Goal: Use online tool/utility: Utilize a website feature to perform a specific function

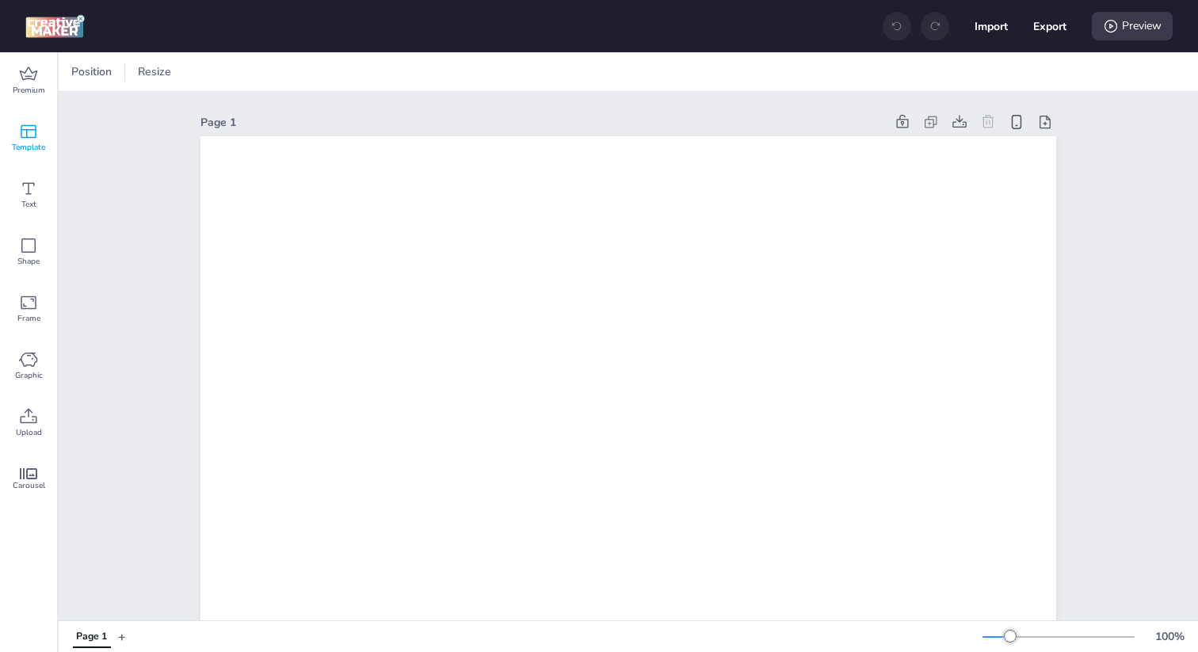
click at [31, 130] on icon at bounding box center [29, 131] width 16 height 13
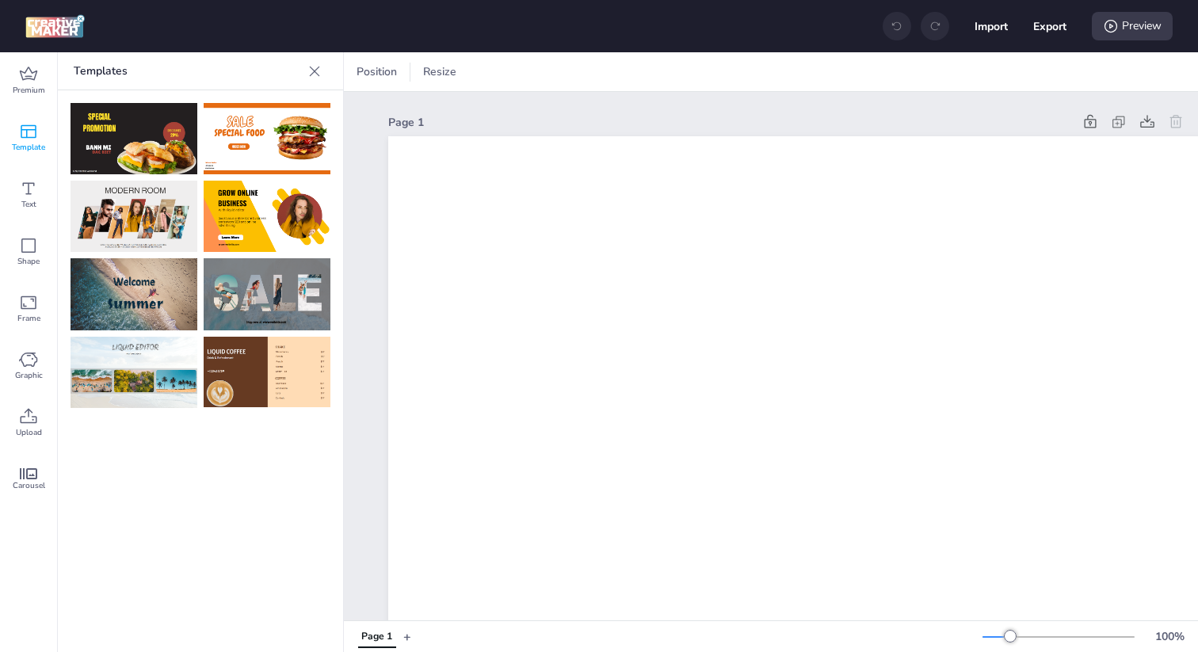
click at [285, 220] on img at bounding box center [267, 216] width 127 height 71
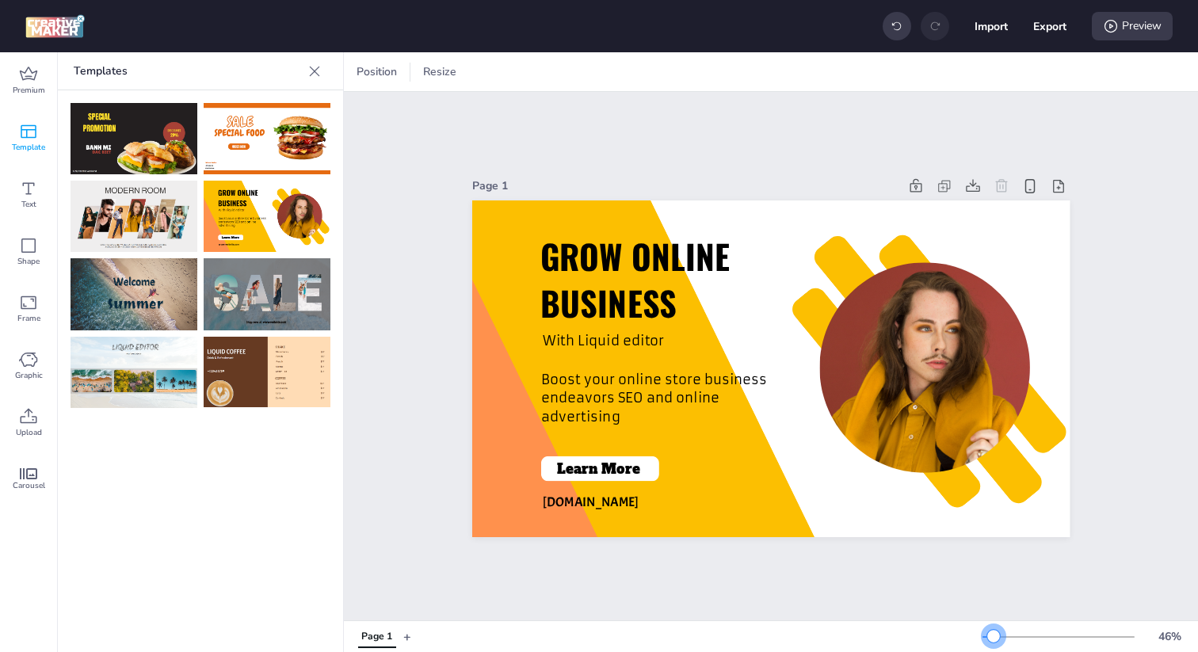
drag, startPoint x: 1011, startPoint y: 633, endPoint x: 994, endPoint y: 632, distance: 17.5
click at [994, 632] on div at bounding box center [994, 636] width 13 height 13
click at [1033, 188] on icon at bounding box center [1030, 186] width 17 height 17
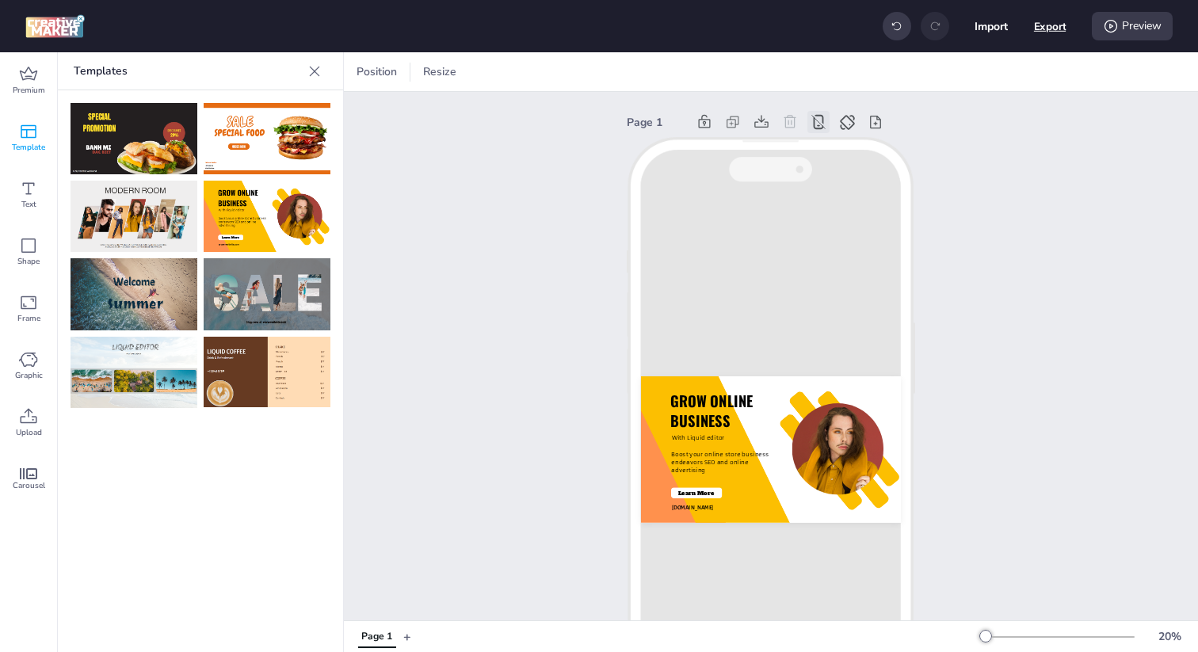
click at [1046, 22] on button "Export" at bounding box center [1050, 26] width 32 height 32
select select "html"
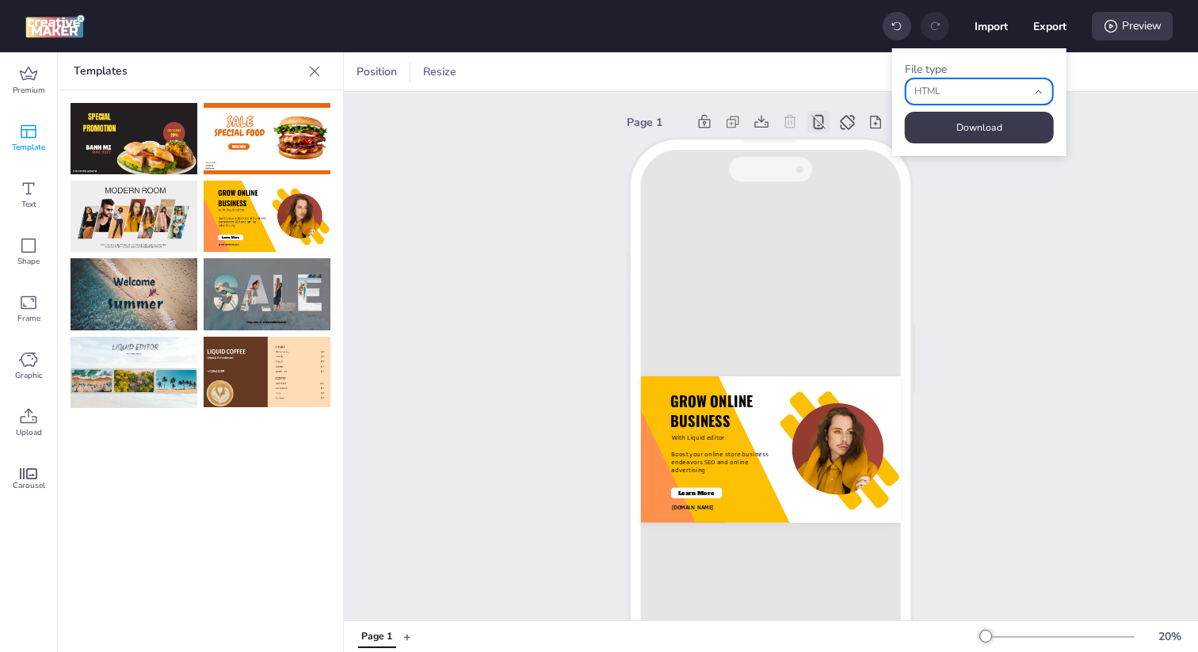
click at [1031, 90] on button "HTML" at bounding box center [979, 92] width 149 height 28
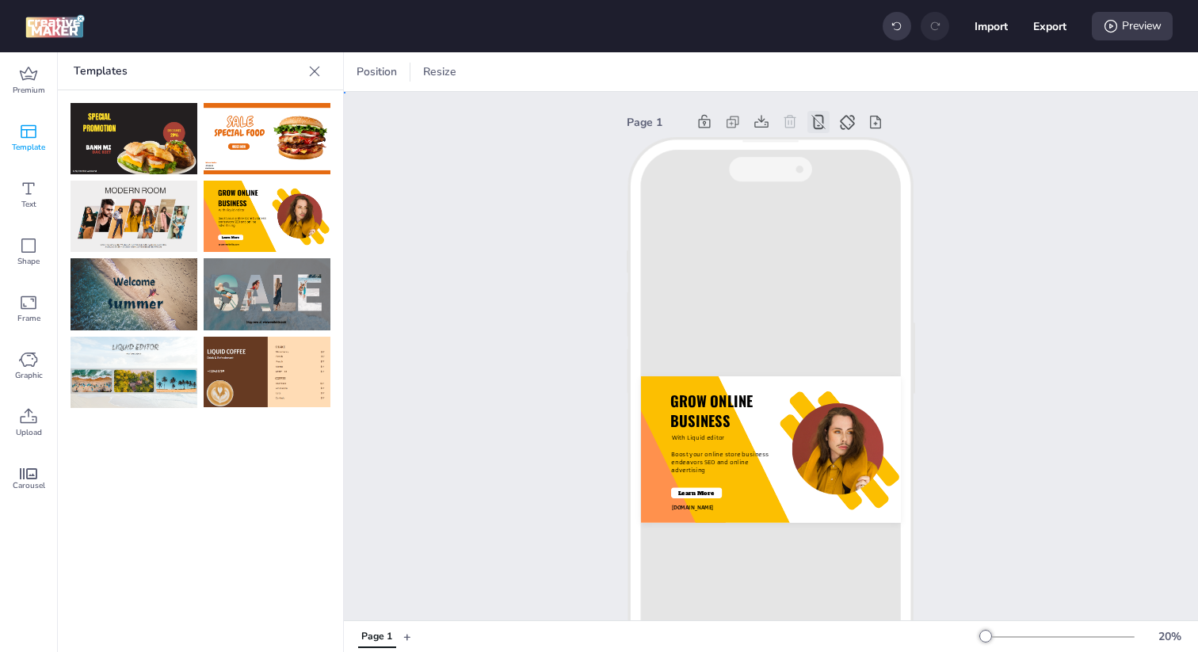
click at [1102, 140] on div "Page 1 GROW ONLINE BUSINESS With Liquid editor Boost your online store business…" at bounding box center [771, 418] width 854 height 652
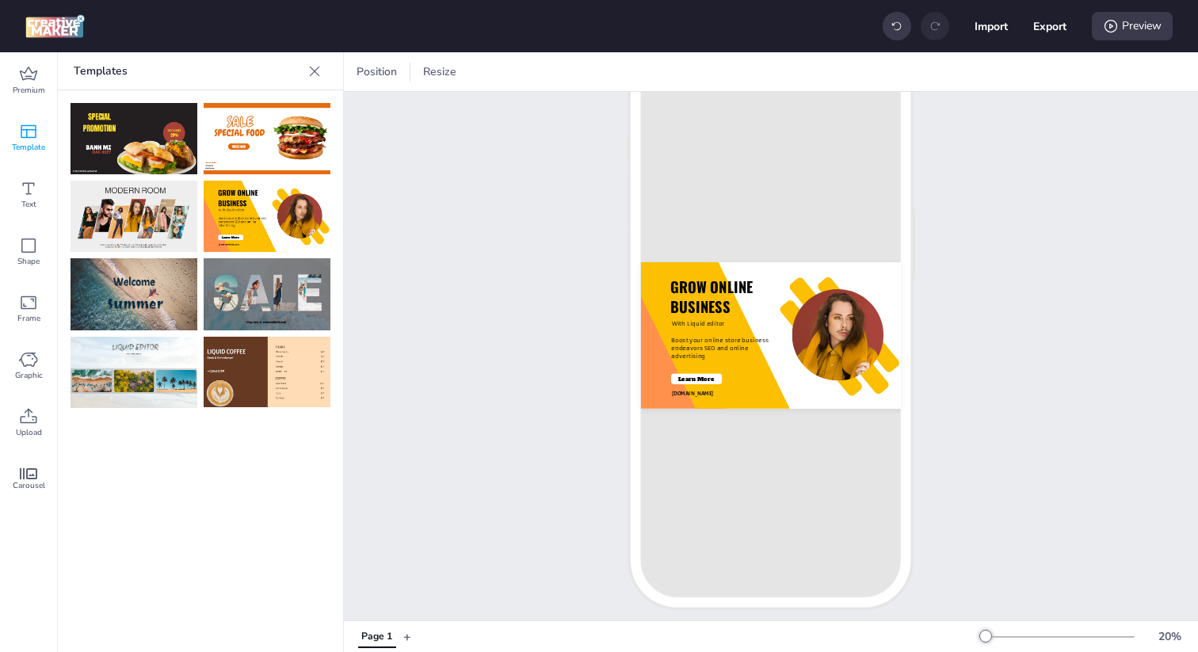
scroll to position [124, 0]
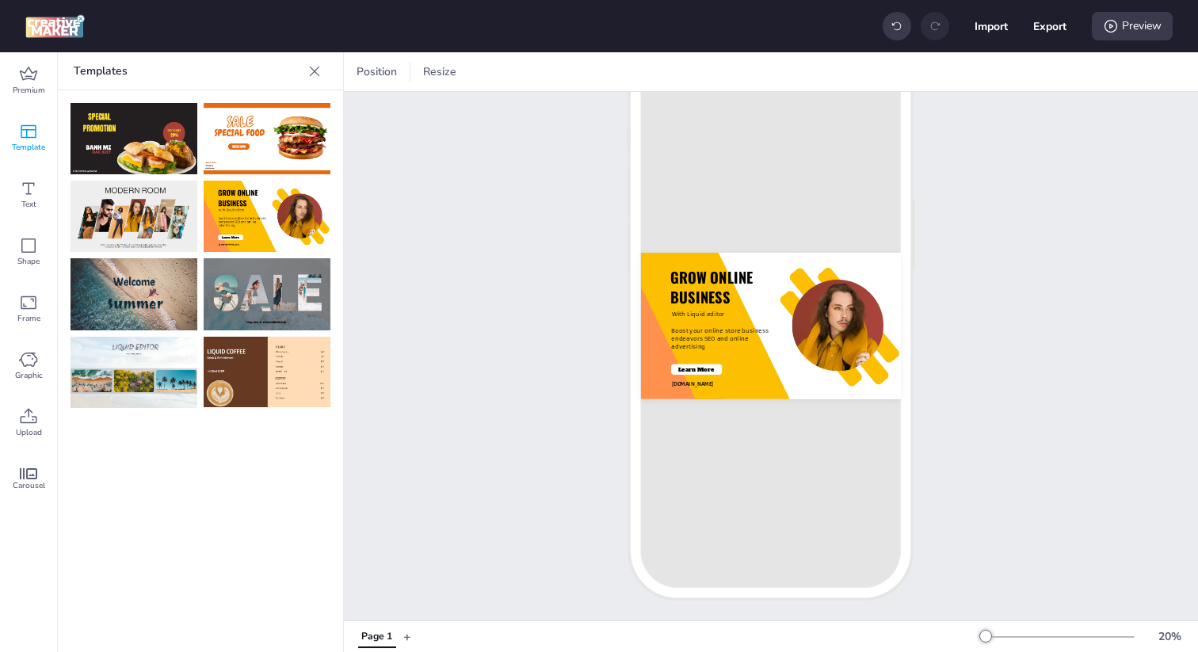
click at [793, 181] on div "GROW ONLINE BUSINESS With Liquid editor Boost your online store business endeav…" at bounding box center [771, 307] width 288 height 589
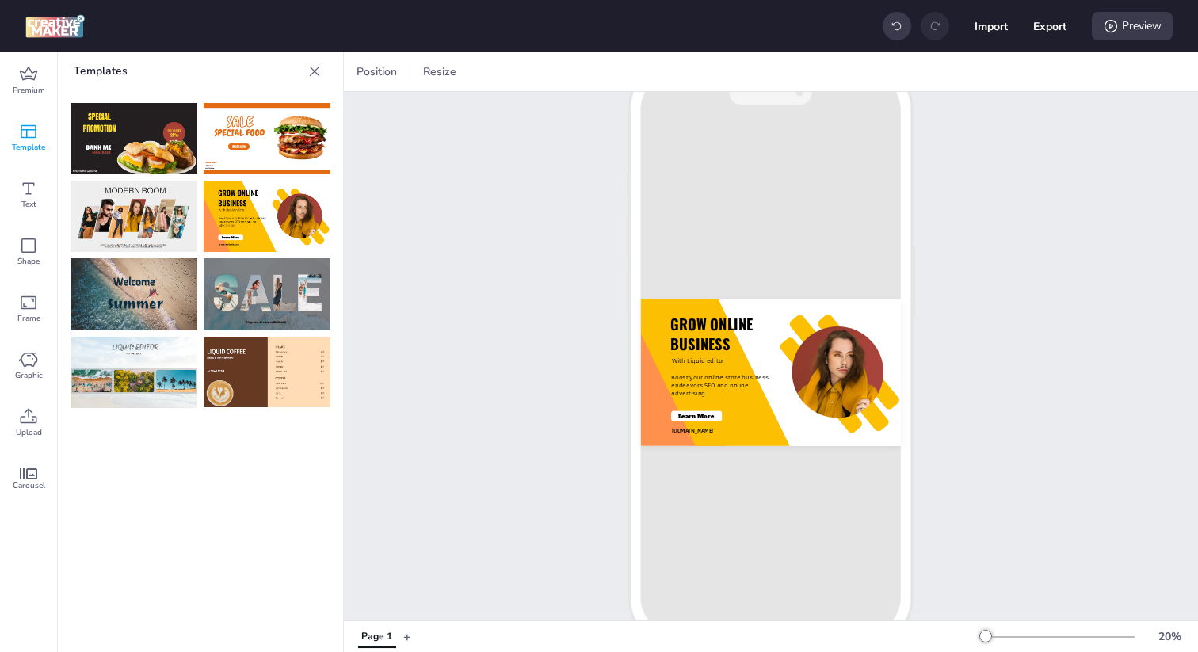
scroll to position [0, 0]
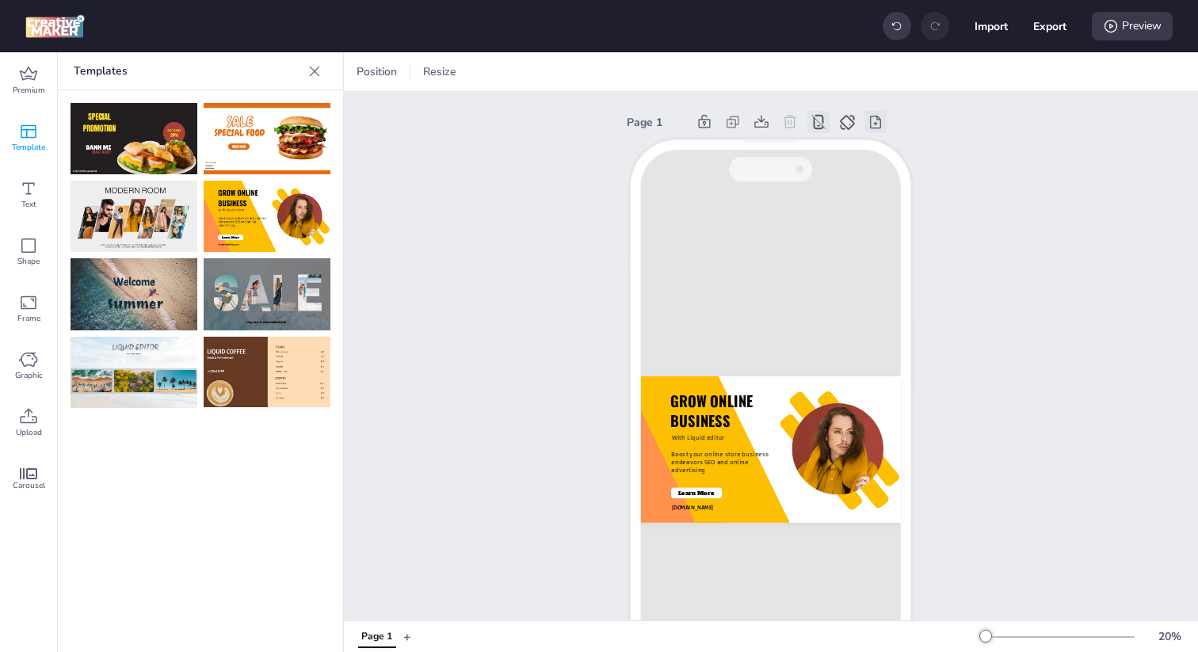
click at [877, 121] on icon at bounding box center [876, 122] width 16 height 16
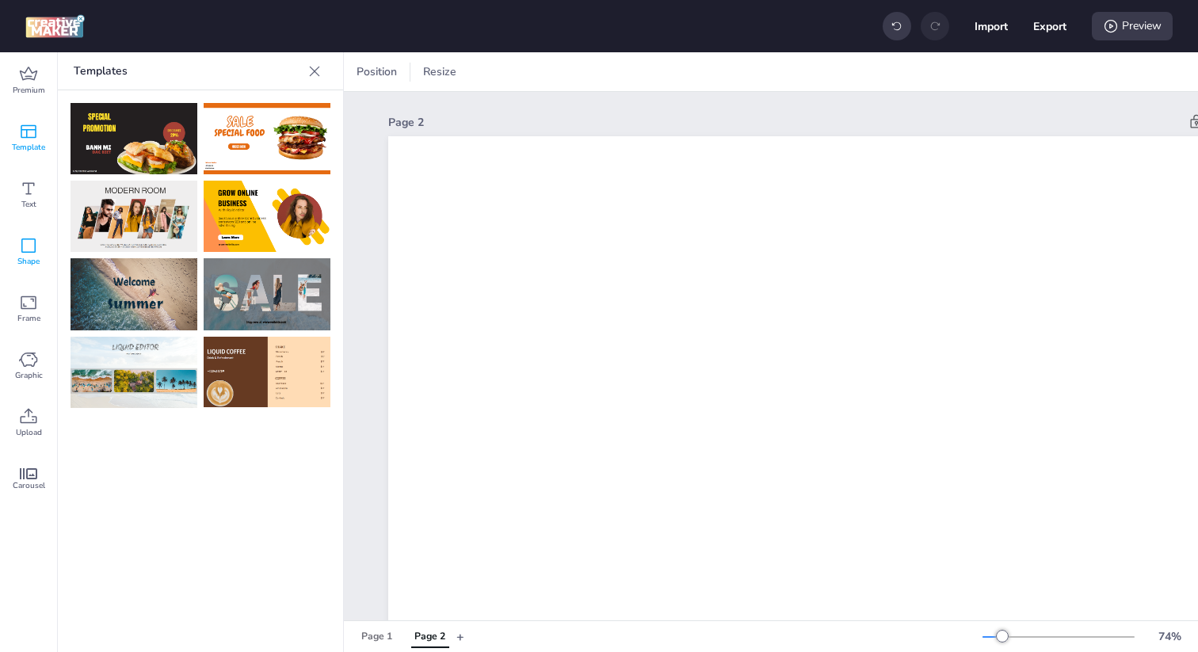
click at [30, 242] on icon at bounding box center [28, 245] width 19 height 19
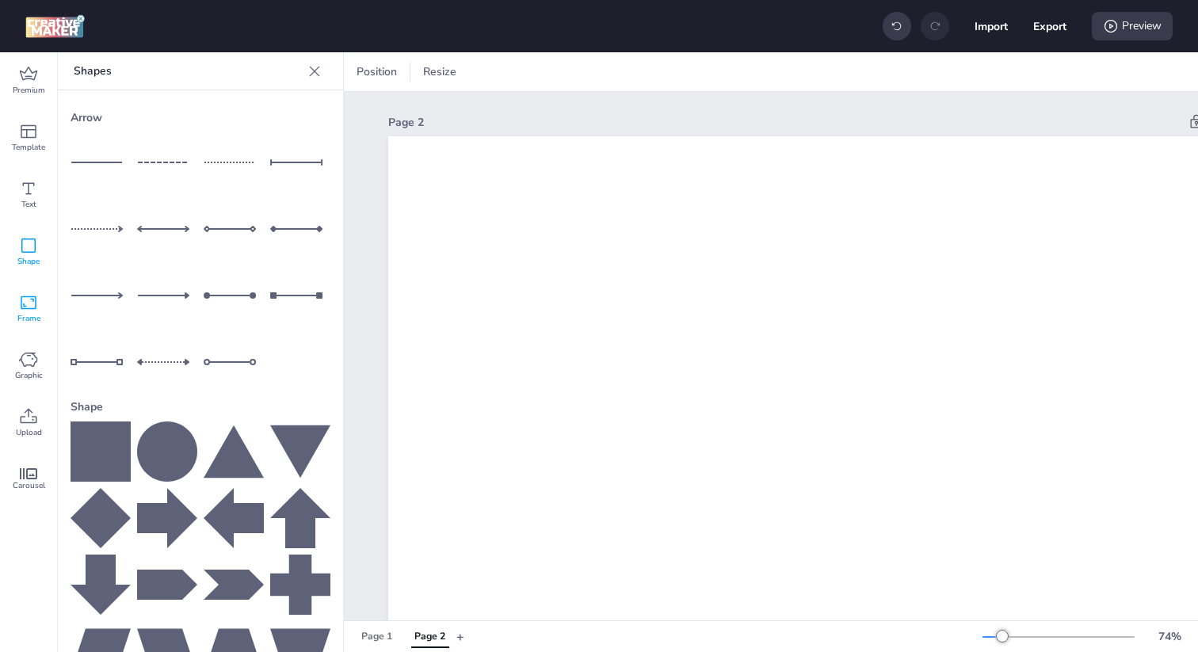
click at [24, 305] on icon at bounding box center [29, 302] width 16 height 13
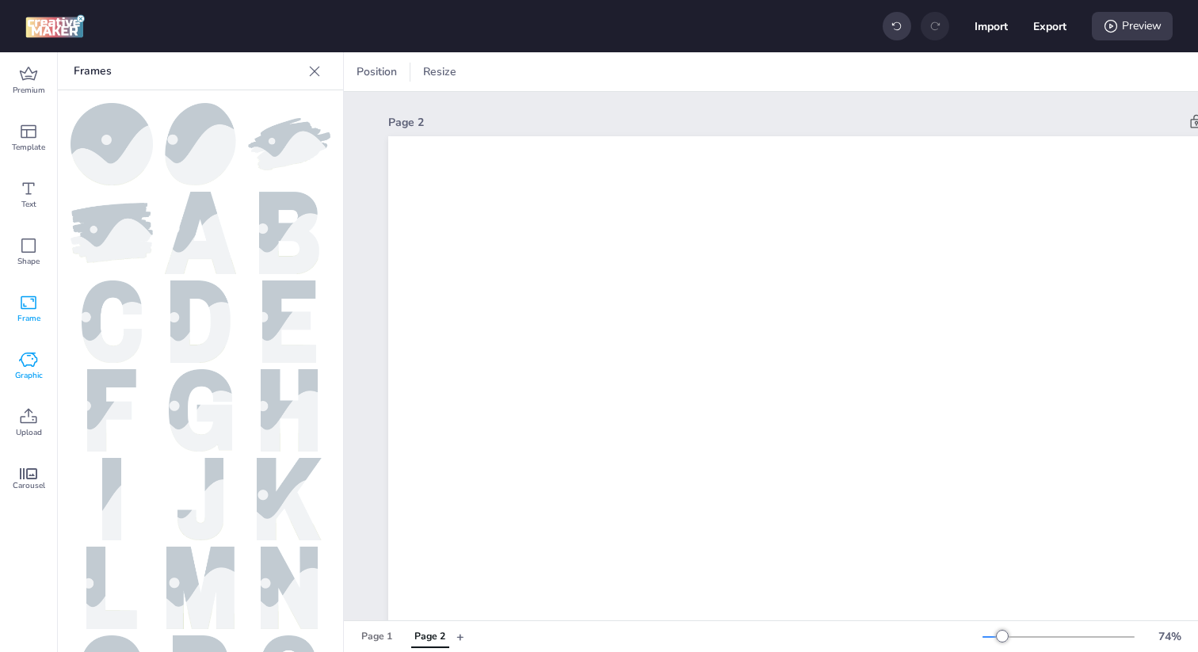
click at [30, 373] on span "Graphic" at bounding box center [29, 375] width 28 height 13
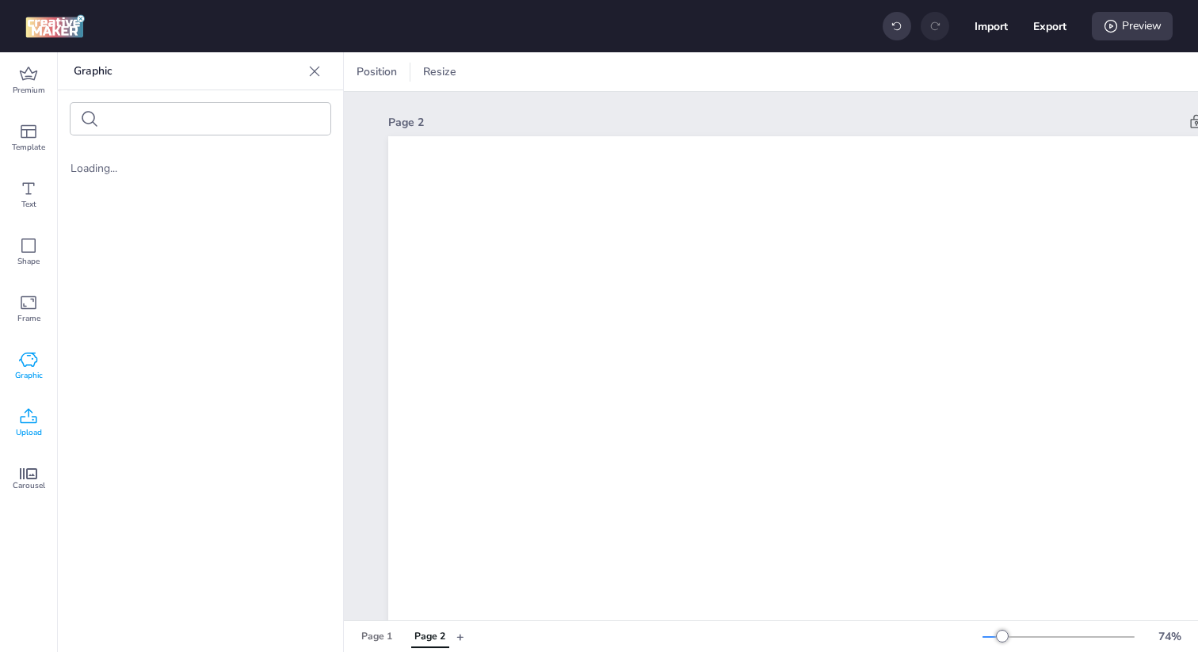
click at [29, 424] on icon at bounding box center [28, 416] width 19 height 19
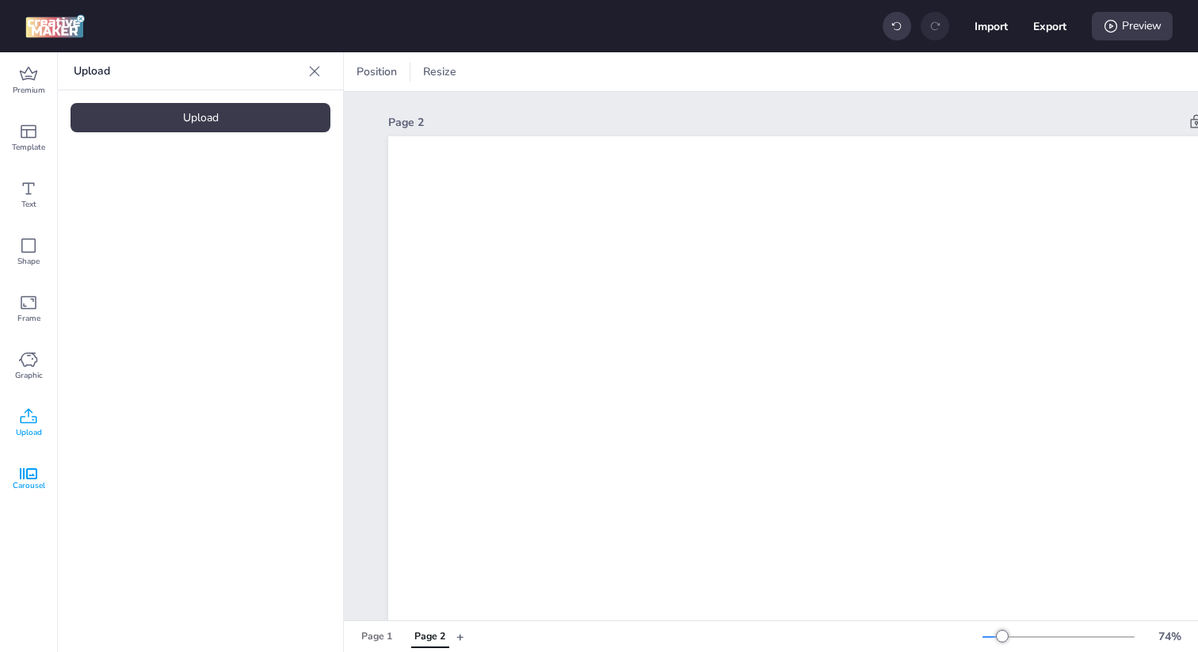
click at [37, 479] on div "Carousel" at bounding box center [28, 480] width 57 height 57
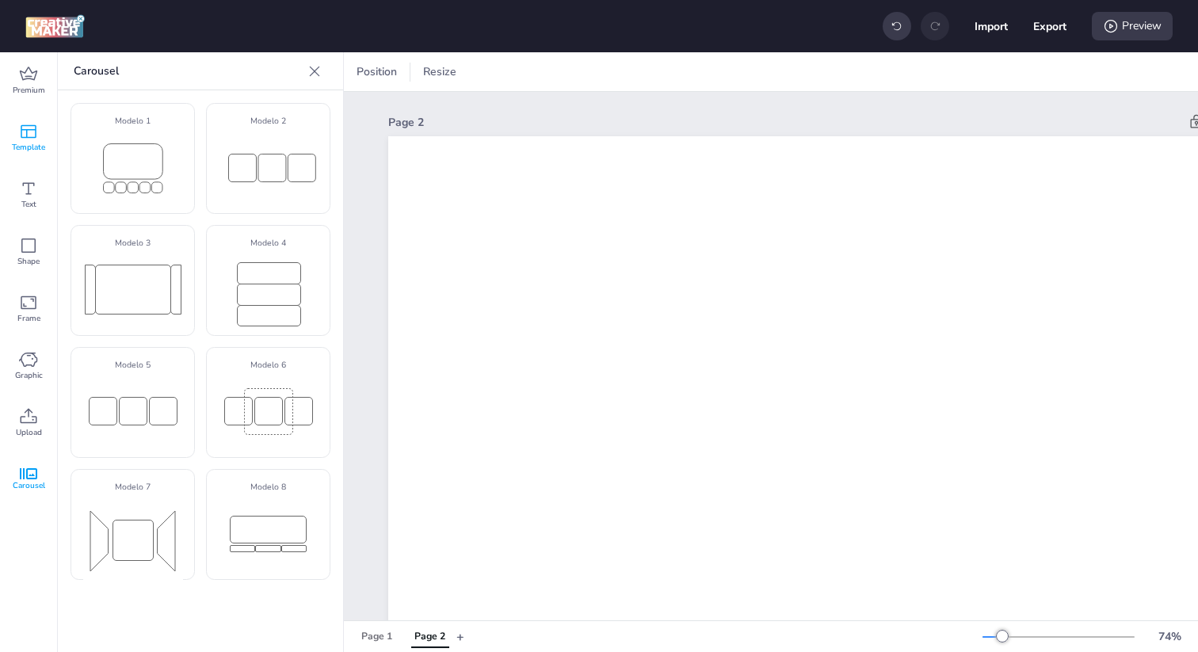
click at [32, 123] on icon at bounding box center [28, 131] width 19 height 19
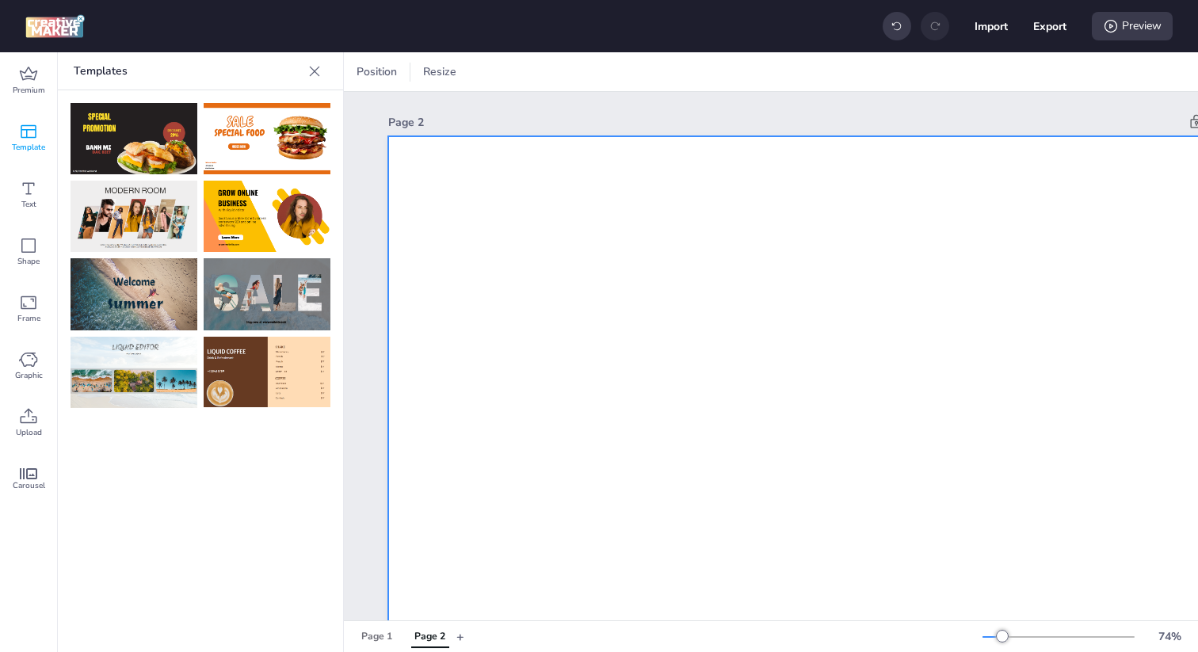
scroll to position [0, 196]
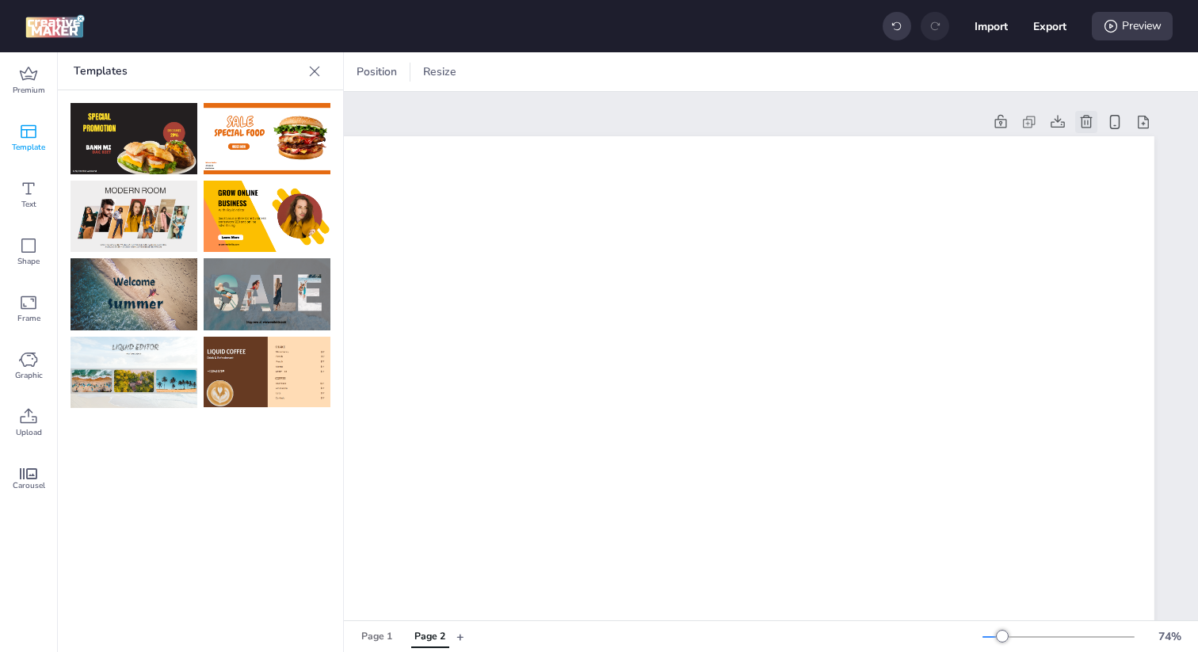
click at [1092, 125] on icon at bounding box center [1087, 122] width 16 height 16
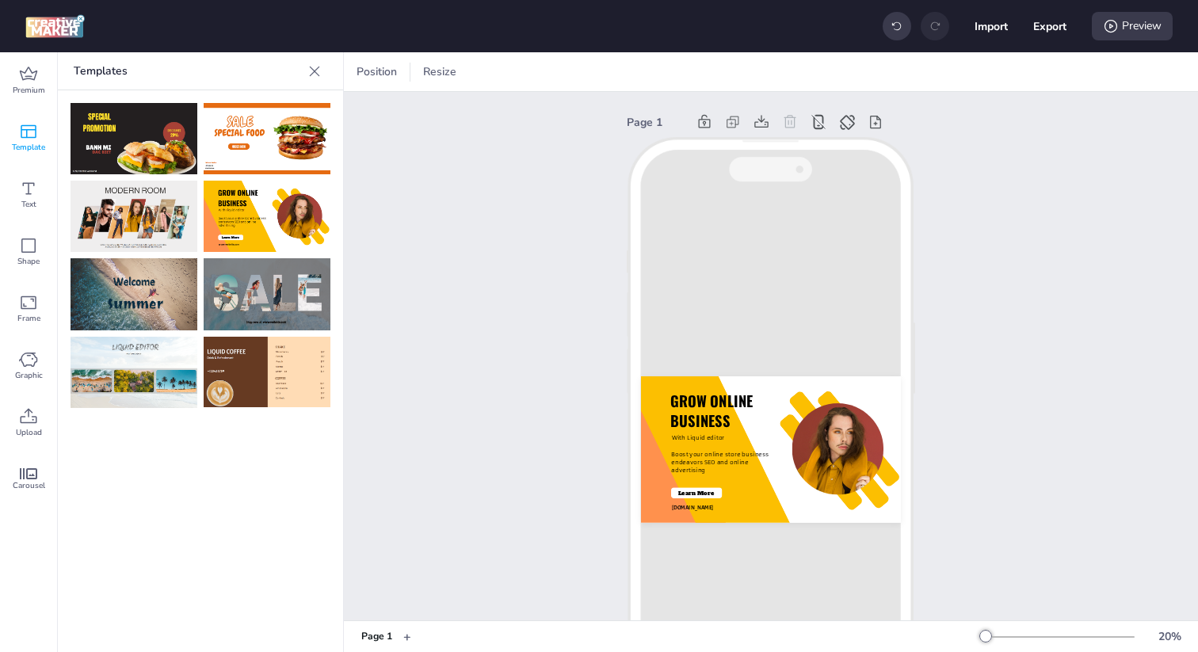
scroll to position [0, 0]
click at [793, 350] on div "GROW ONLINE BUSINESS With Liquid editor Boost your online store business endeav…" at bounding box center [771, 430] width 288 height 589
click at [848, 124] on icon at bounding box center [847, 122] width 17 height 17
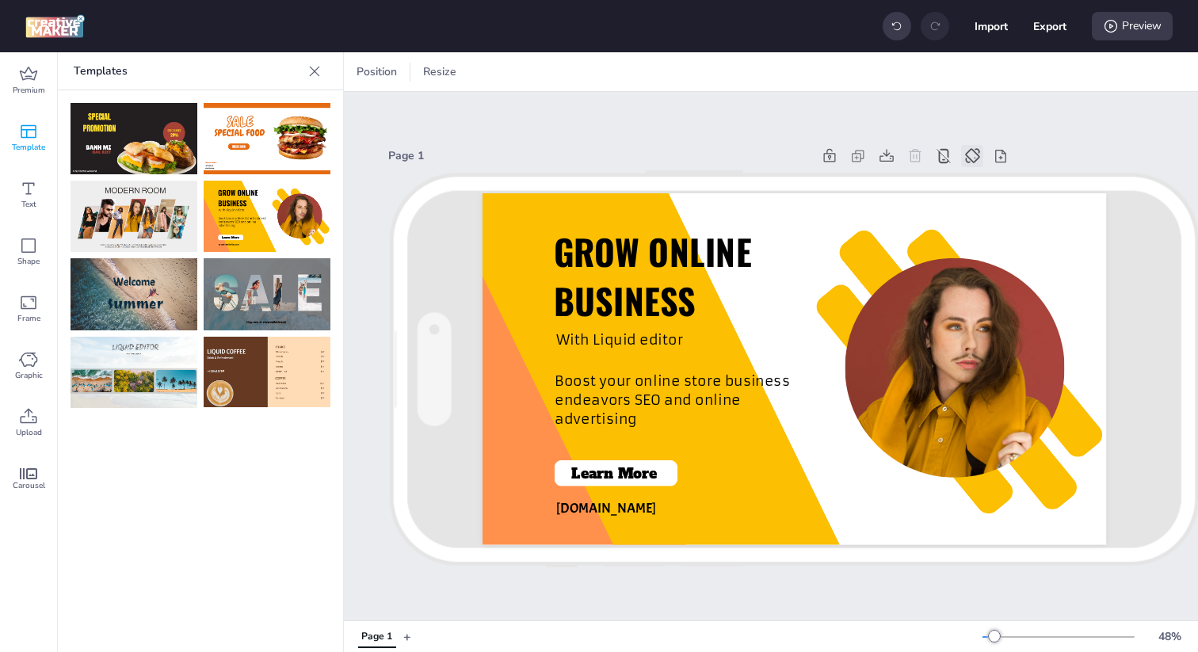
click at [949, 158] on icon at bounding box center [944, 156] width 10 height 14
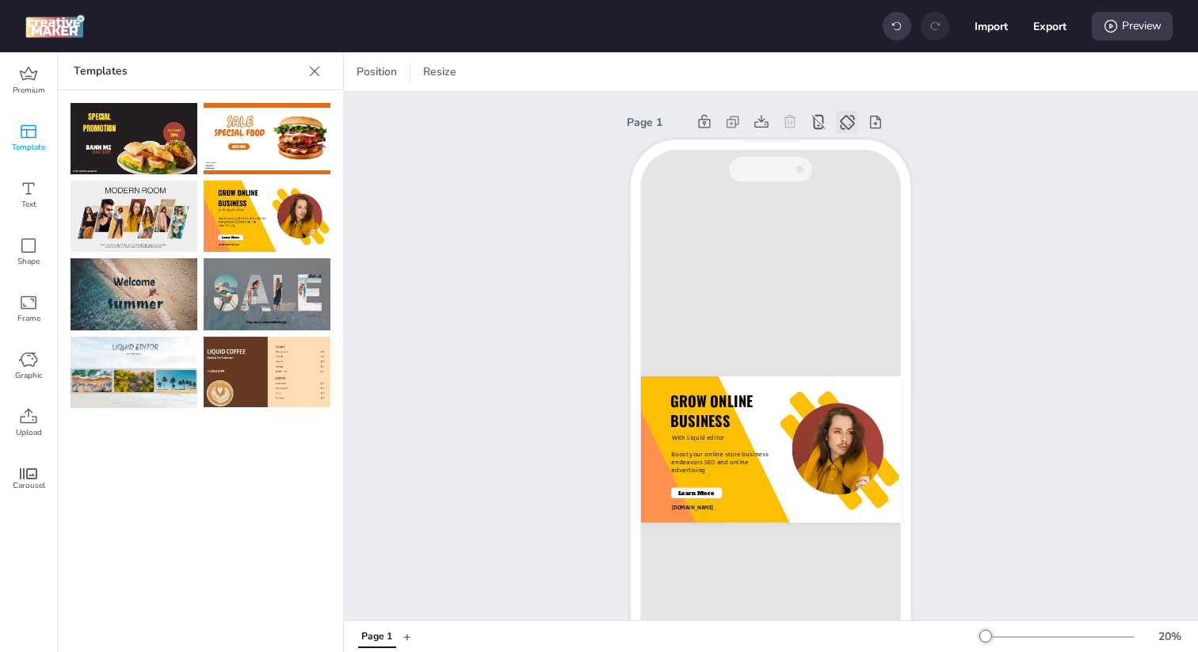
click at [824, 116] on icon at bounding box center [819, 122] width 10 height 14
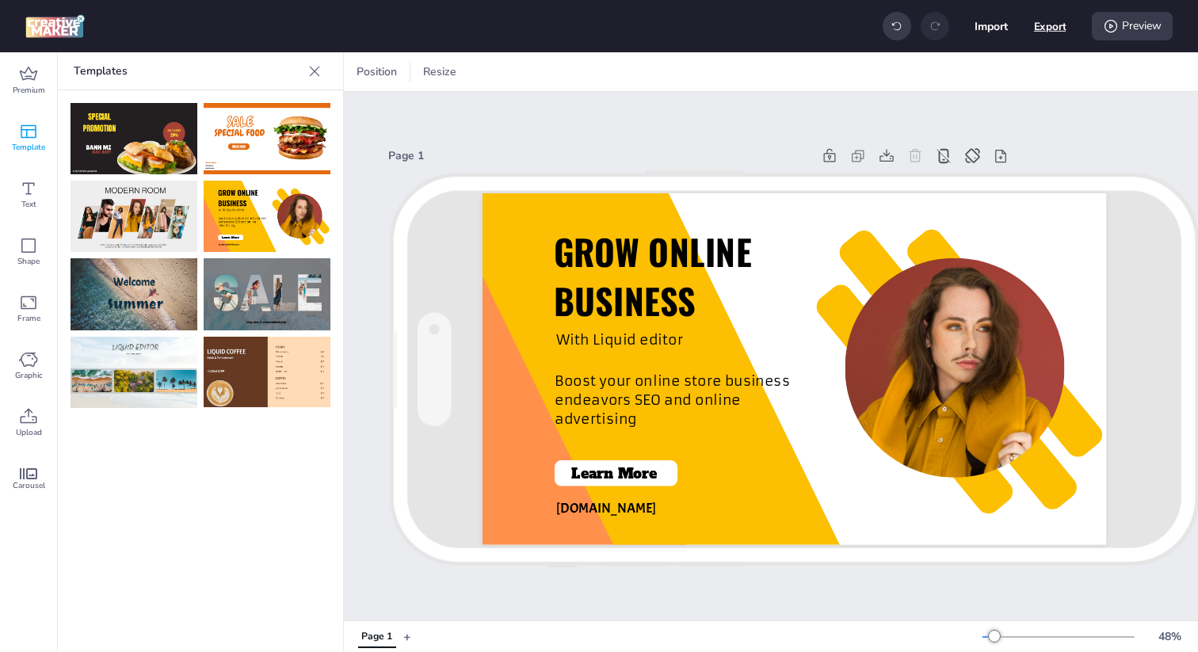
click at [1039, 27] on button "Export" at bounding box center [1050, 26] width 32 height 32
select select "html"
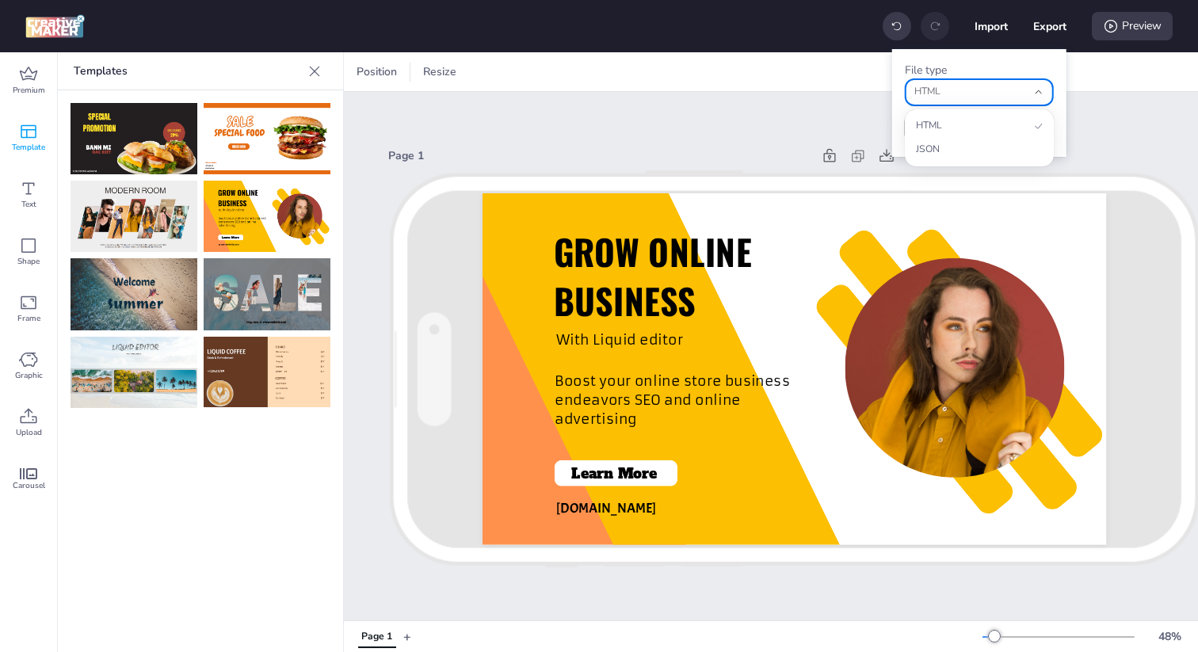
click at [1037, 94] on icon "fileType" at bounding box center [1038, 91] width 11 height 11
click at [972, 149] on span "JSON" at bounding box center [972, 150] width 113 height 14
type input "json"
select select "json"
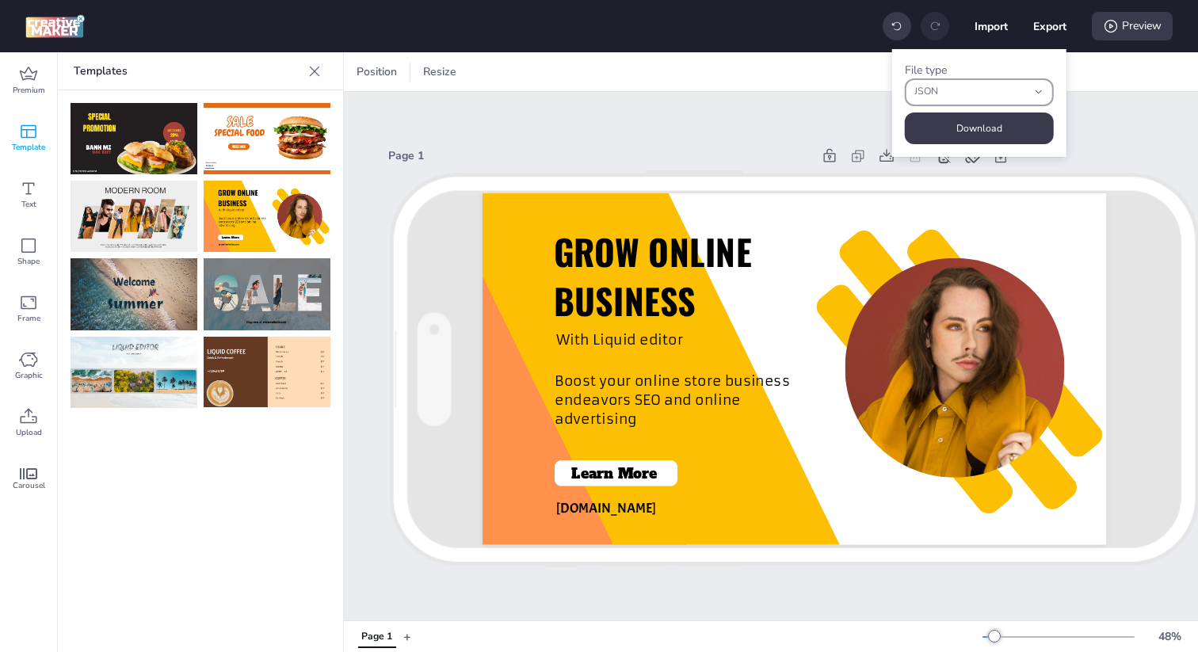
click at [1045, 94] on button "JSON" at bounding box center [979, 92] width 149 height 28
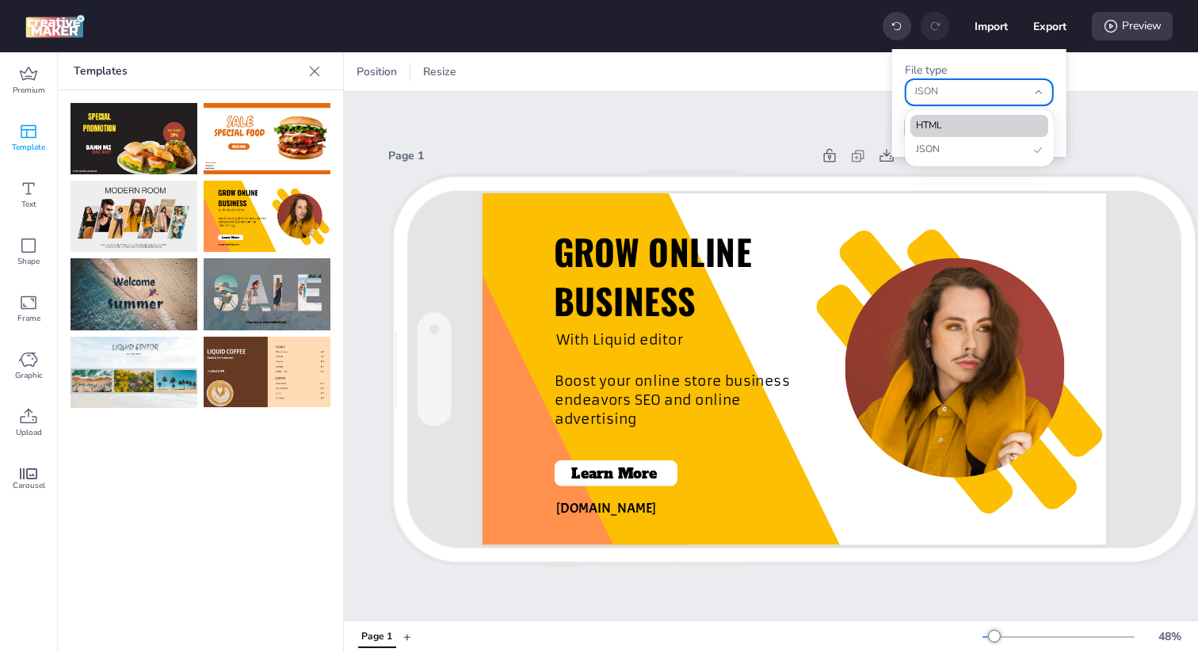
click at [979, 123] on span "HTML" at bounding box center [972, 126] width 113 height 14
type input "html"
select select "html"
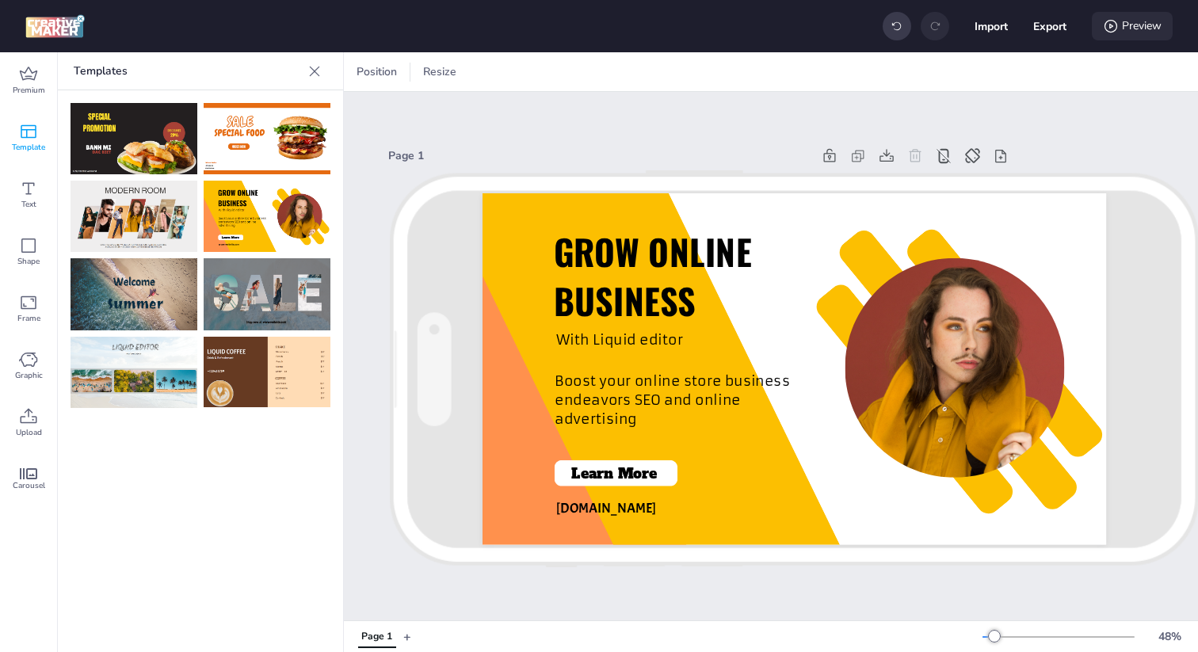
click at [1140, 23] on div "Preview" at bounding box center [1132, 26] width 81 height 29
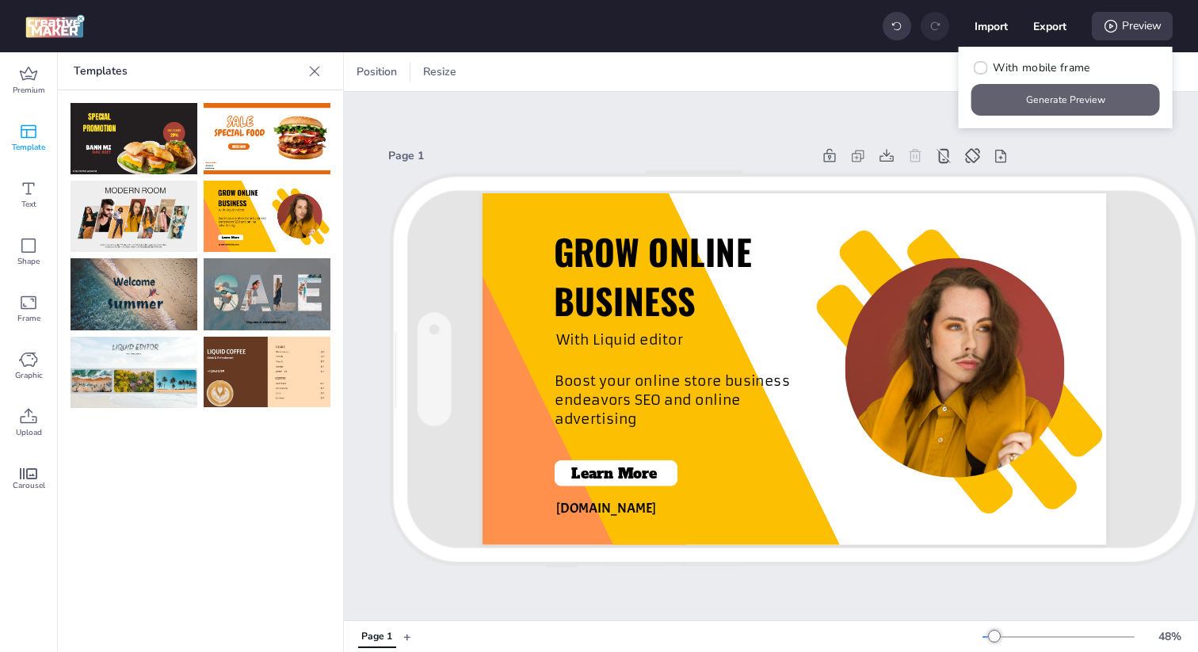
click at [1100, 103] on button "Generate Preview" at bounding box center [1066, 100] width 189 height 32
click at [1052, 112] on button "Generate Preview" at bounding box center [1066, 100] width 189 height 32
click at [862, 72] on div "Position Resize" at bounding box center [771, 71] width 854 height 39
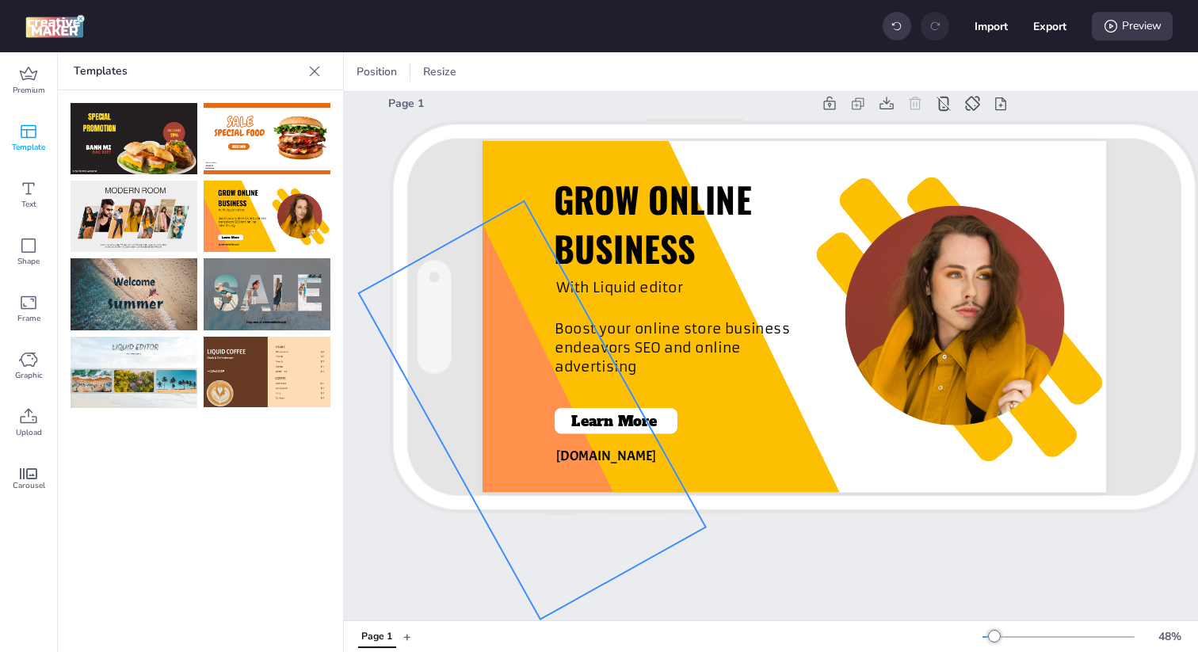
scroll to position [0, 0]
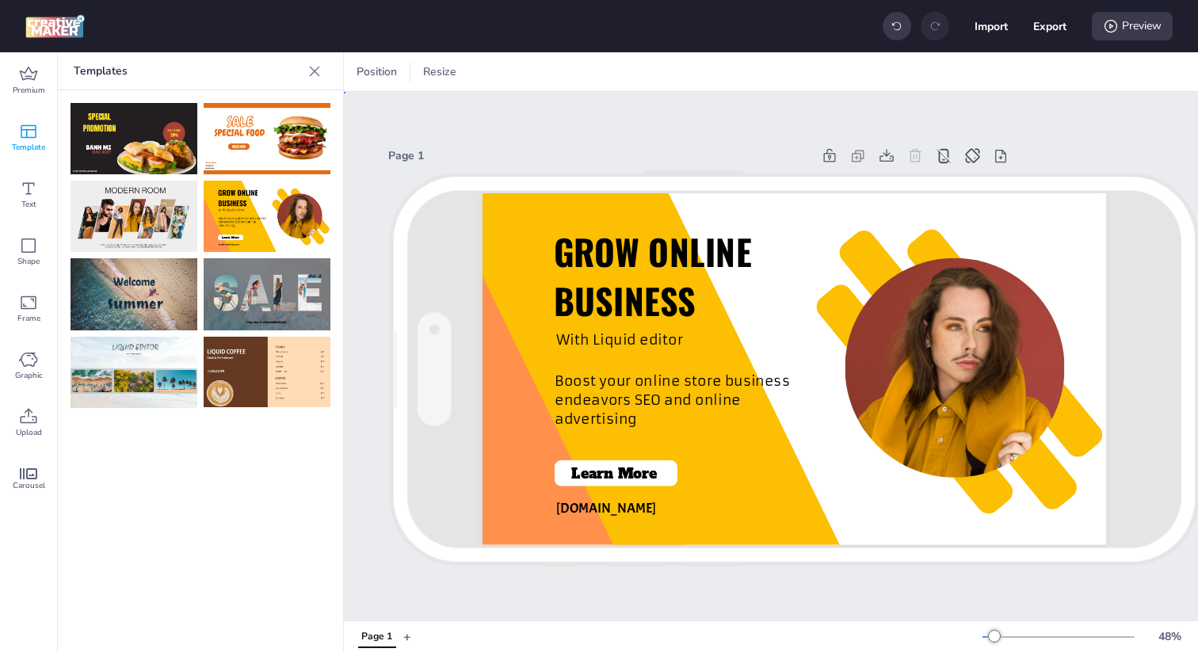
click at [624, 114] on div "Page 1 GROW ONLINE BUSINESS With Liquid editor Boost your online store business…" at bounding box center [794, 356] width 901 height 529
click at [1133, 28] on div "Preview" at bounding box center [1132, 26] width 81 height 29
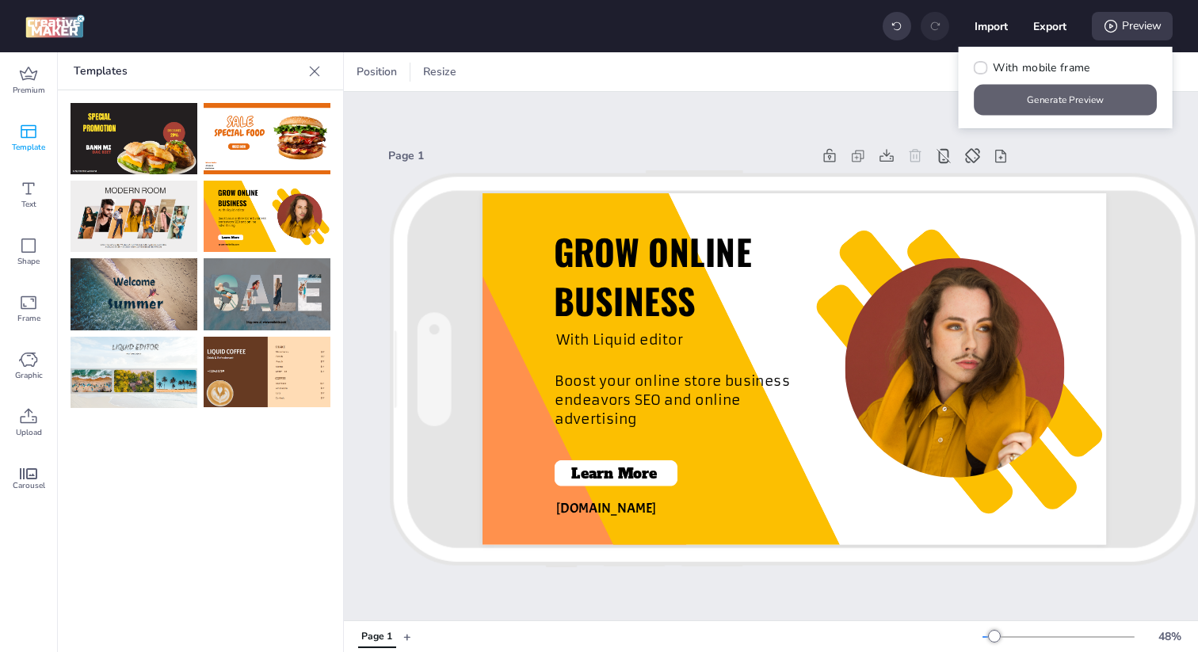
click at [1056, 101] on button "Generate Preview" at bounding box center [1066, 100] width 183 height 31
click at [982, 64] on icon at bounding box center [981, 67] width 11 height 9
click at [982, 69] on input "With mobile frame" at bounding box center [978, 74] width 10 height 10
checkbox input "true"
click at [1067, 97] on button "Generate Preview" at bounding box center [1066, 100] width 189 height 32
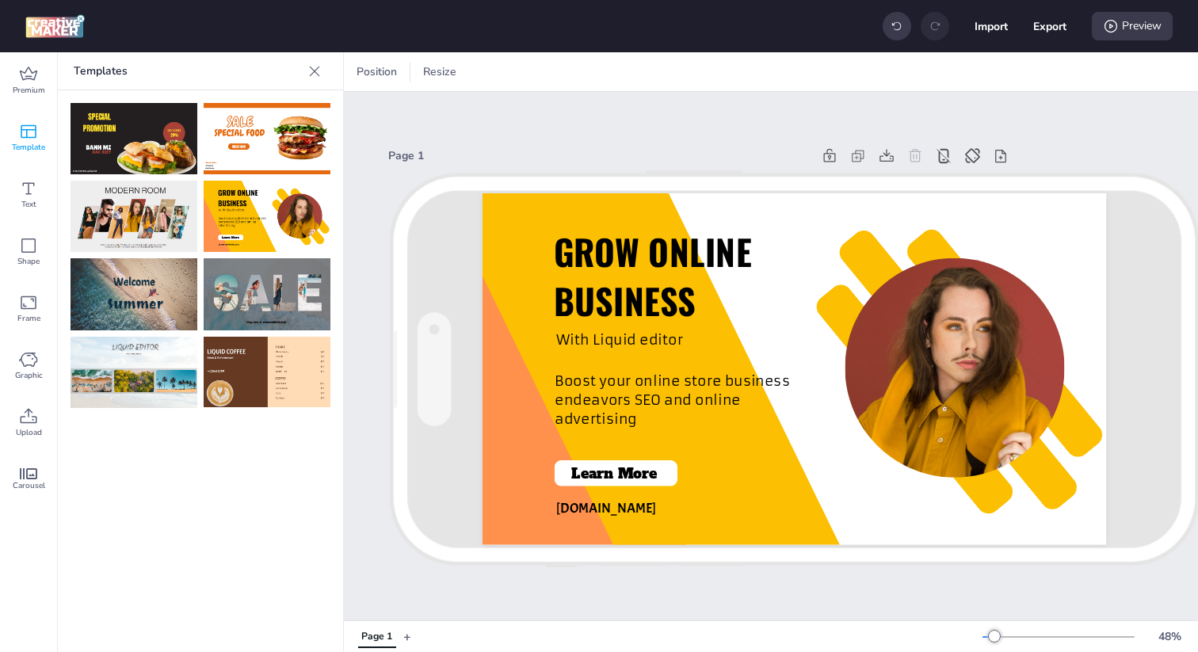
click at [663, 157] on div "Page 1" at bounding box center [600, 155] width 424 height 17
click at [140, 145] on img at bounding box center [134, 138] width 127 height 71
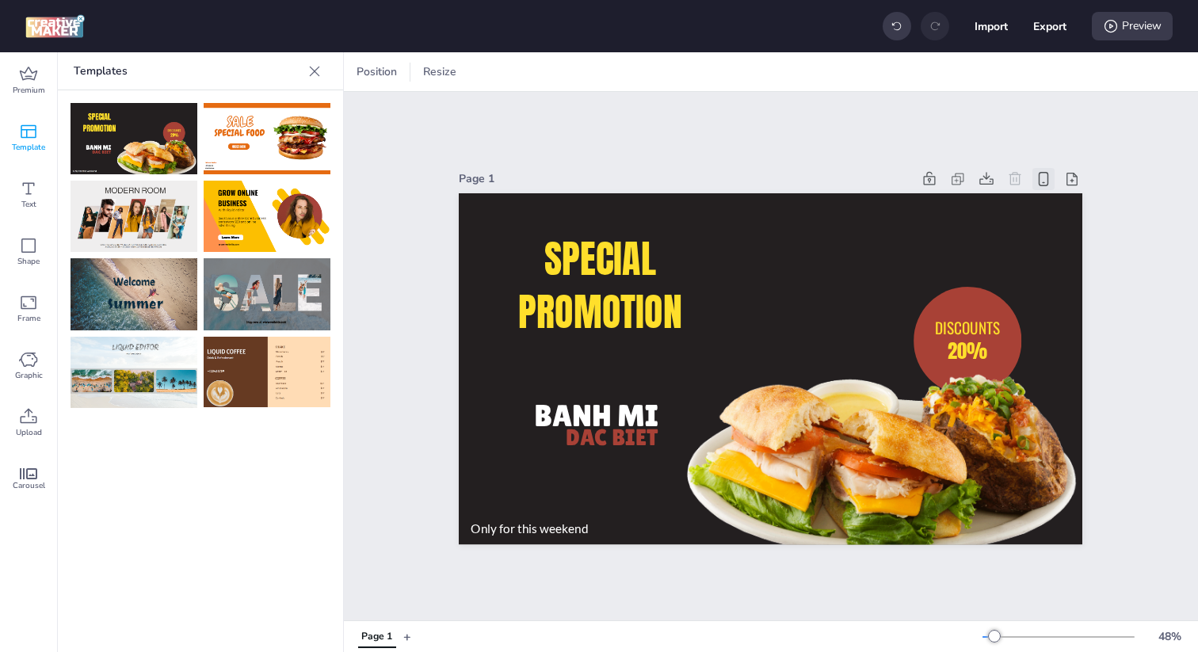
click at [1049, 181] on icon at bounding box center [1043, 178] width 17 height 17
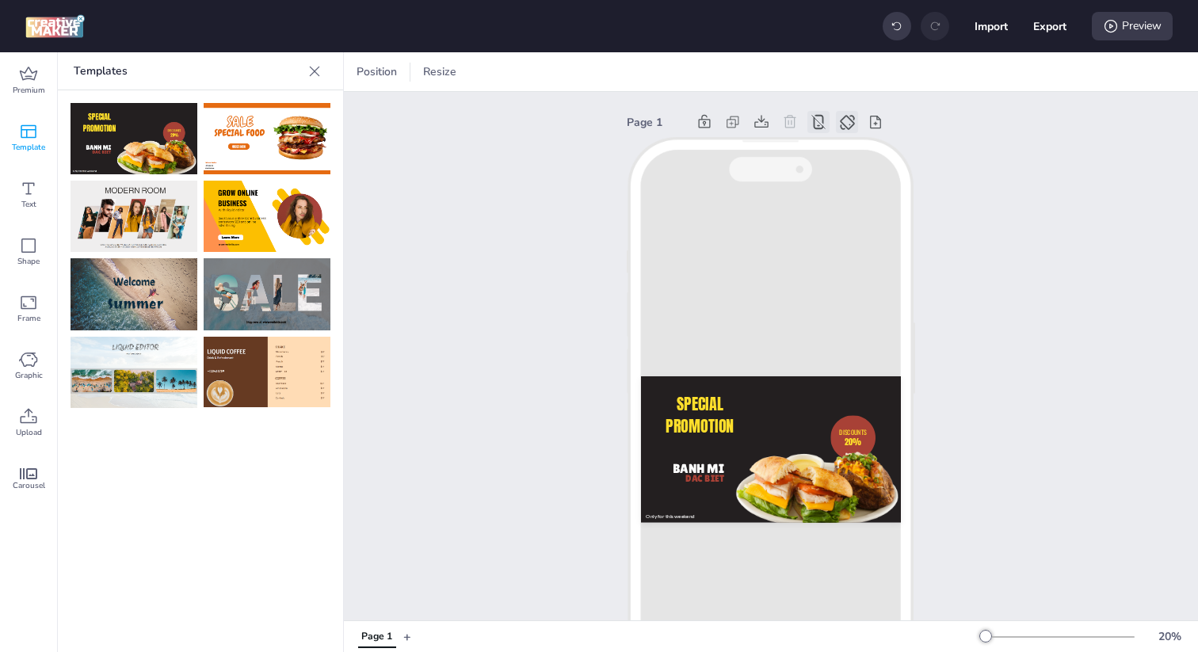
click at [843, 122] on icon at bounding box center [847, 122] width 17 height 17
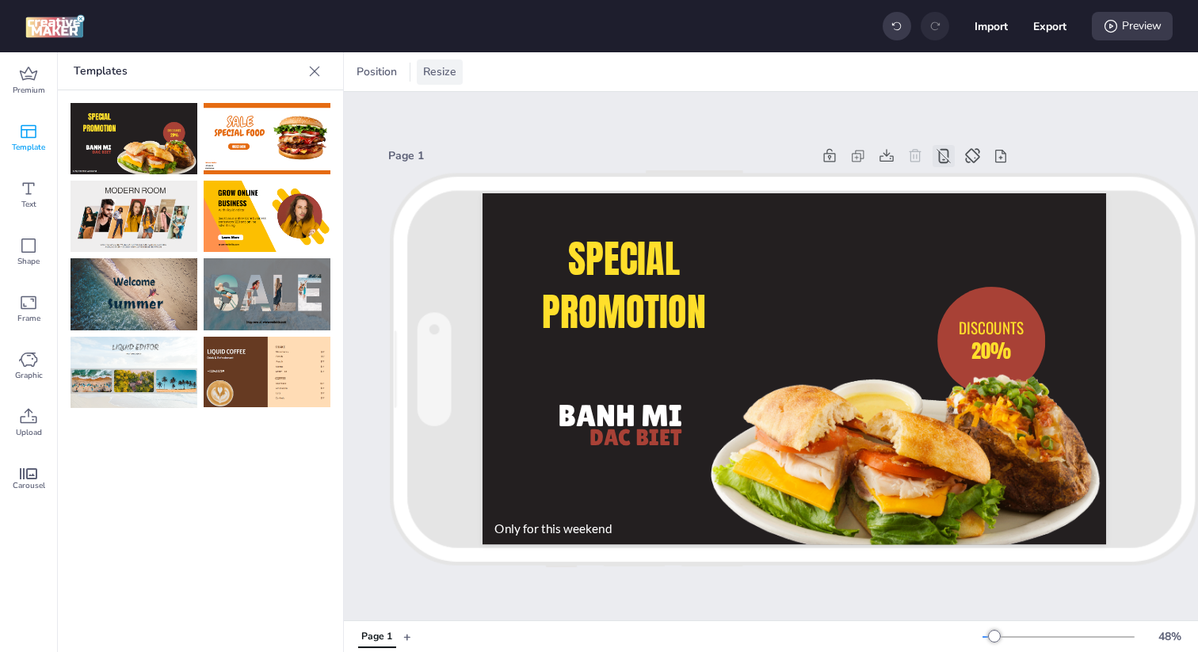
click at [442, 69] on span "Resize" at bounding box center [440, 71] width 40 height 17
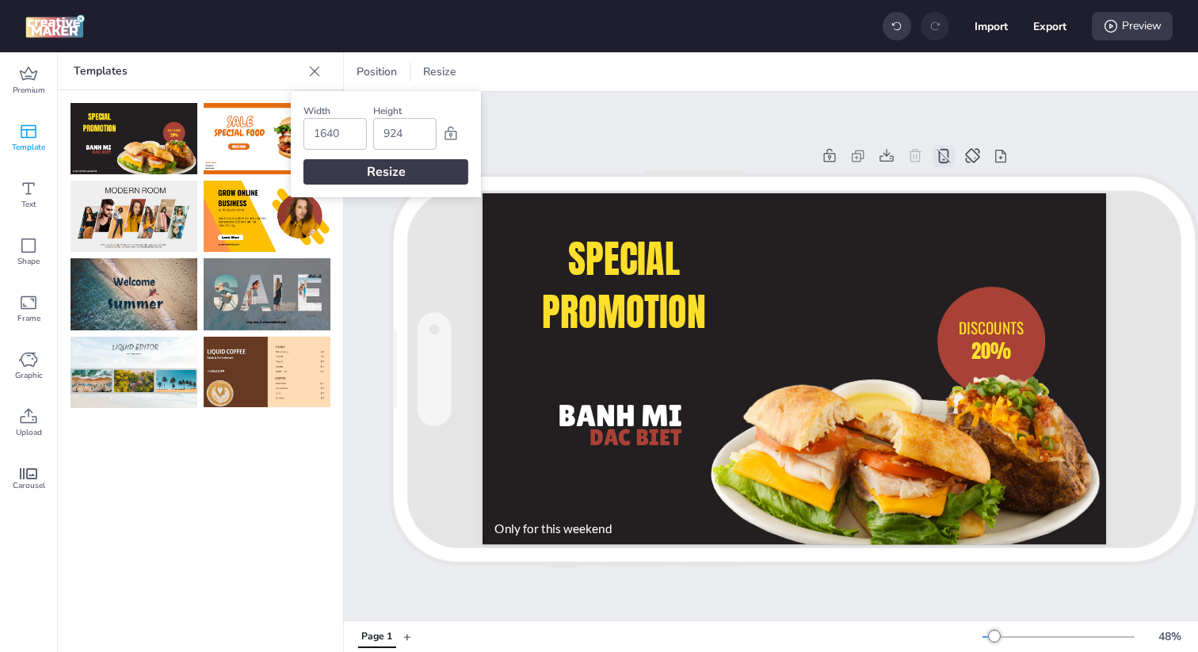
click at [385, 177] on div "Resize" at bounding box center [386, 171] width 165 height 25
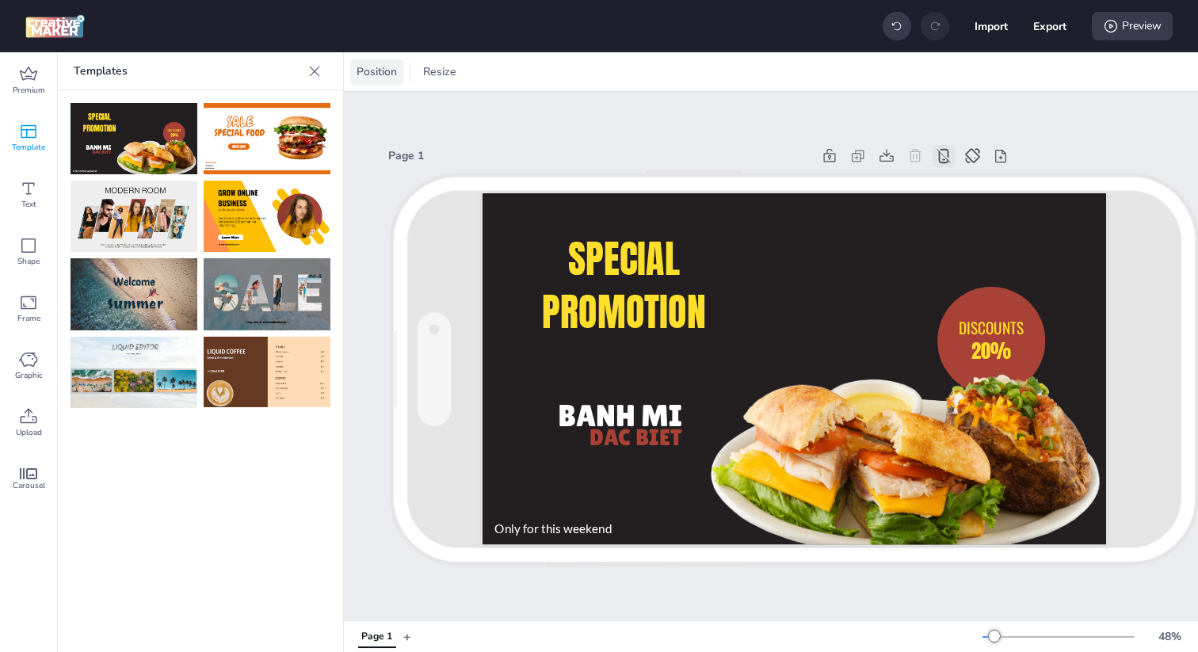
click at [388, 72] on span "Position" at bounding box center [376, 71] width 47 height 17
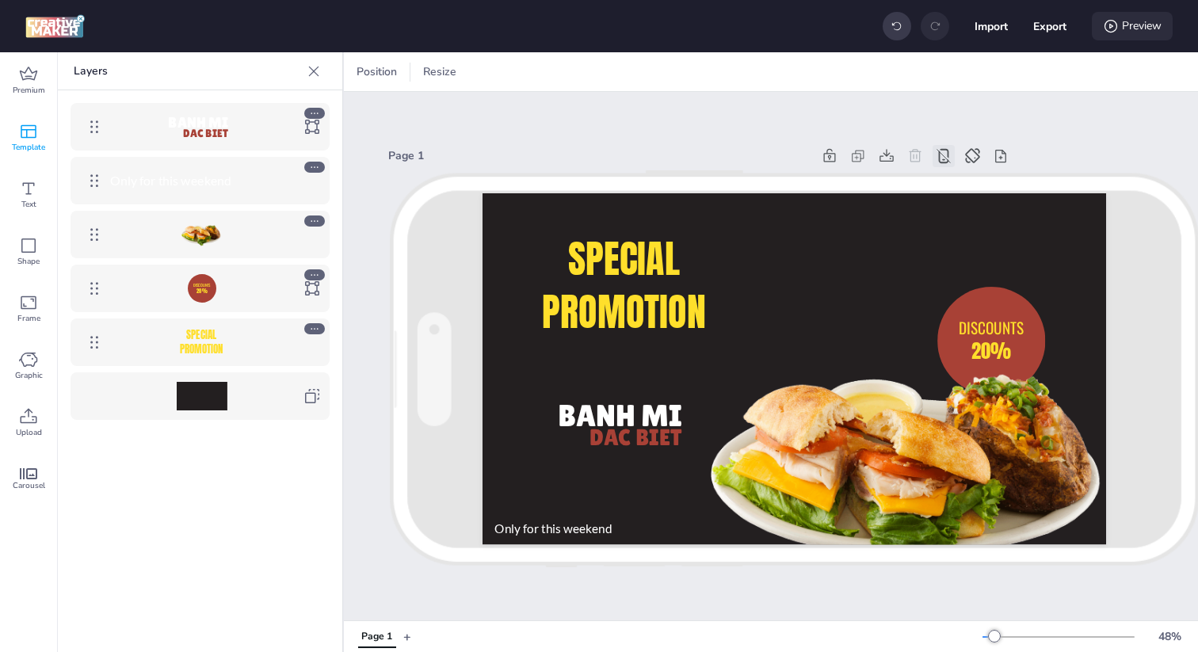
click at [1137, 21] on div "Preview" at bounding box center [1132, 26] width 81 height 29
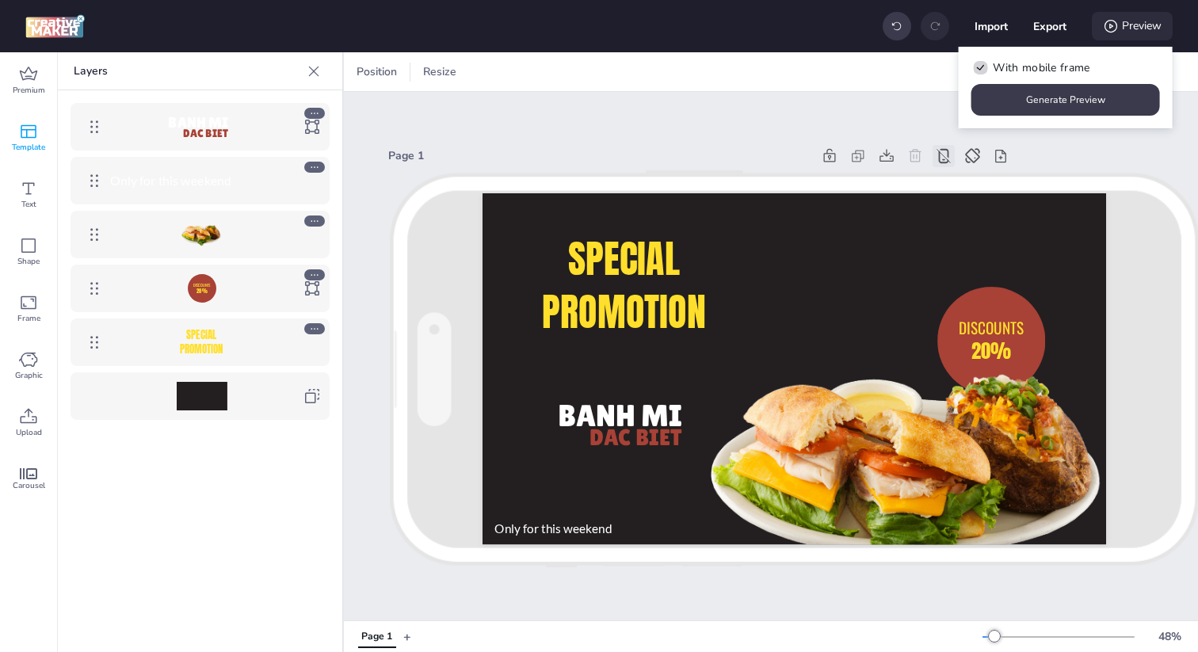
click at [1137, 21] on div "Preview" at bounding box center [1132, 26] width 81 height 29
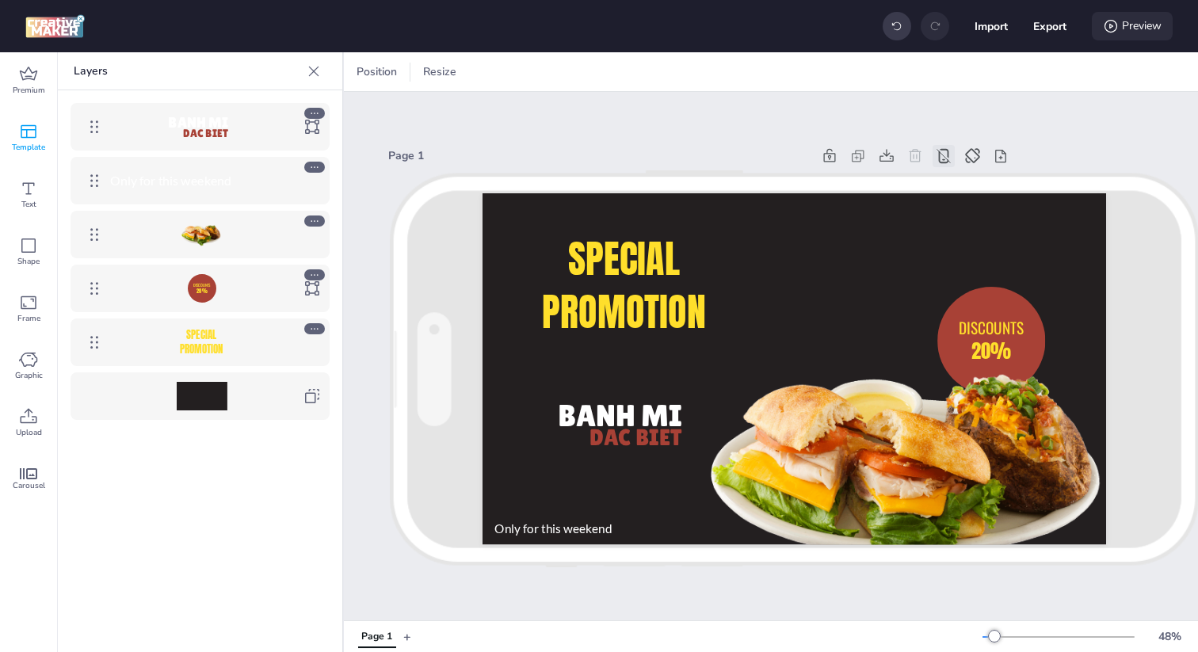
click at [1137, 21] on div "Preview" at bounding box center [1132, 26] width 81 height 29
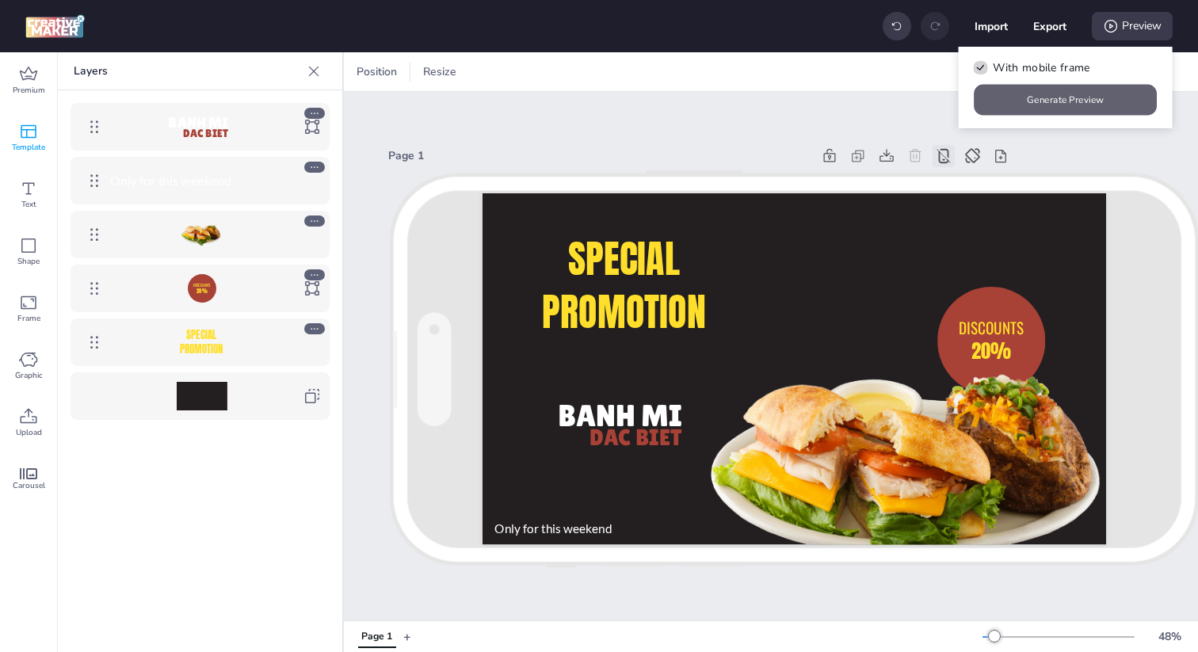
click at [1076, 90] on button "Generate Preview" at bounding box center [1066, 100] width 183 height 31
